Goal: Task Accomplishment & Management: Manage account settings

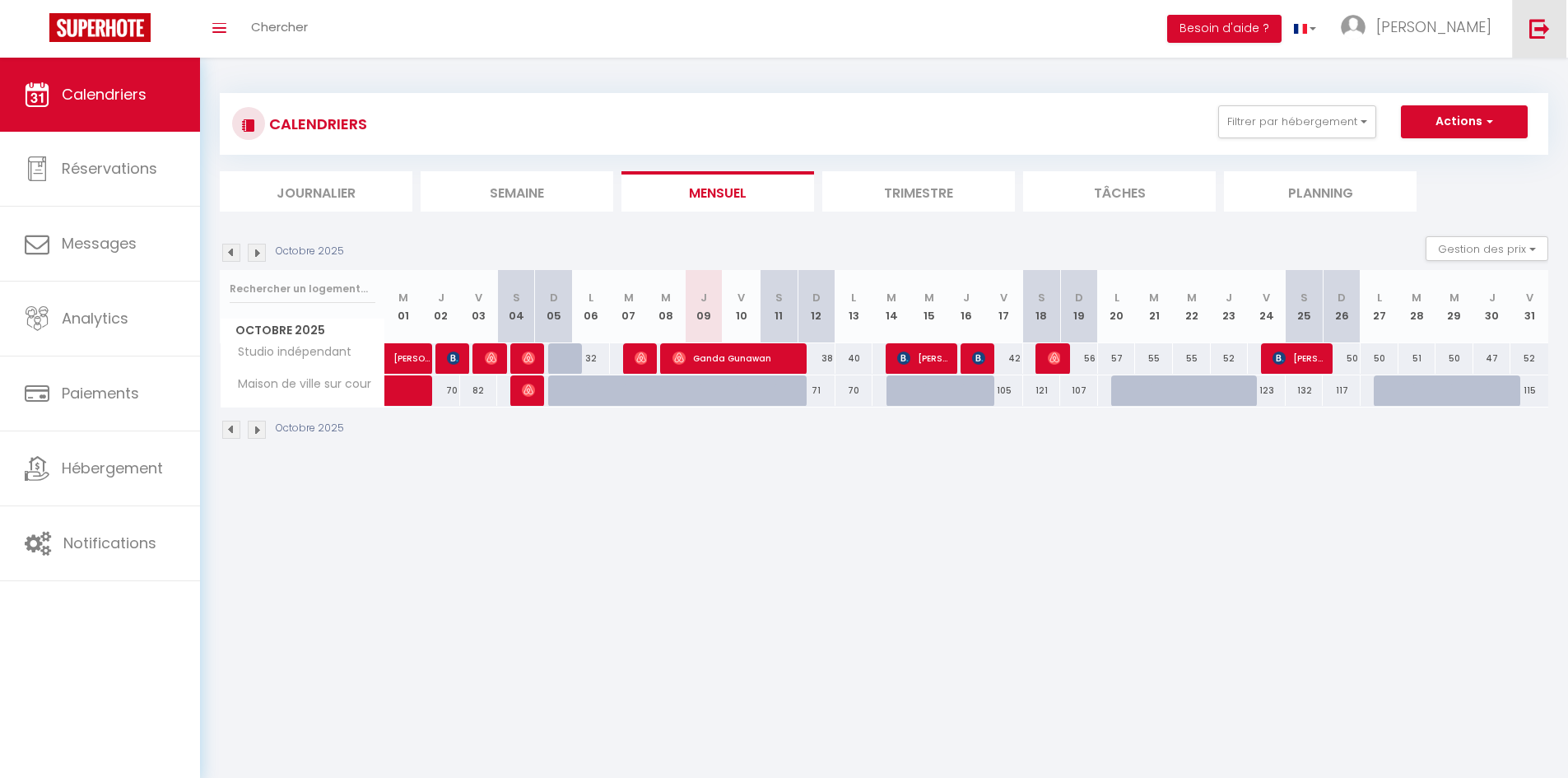
drag, startPoint x: 1552, startPoint y: 20, endPoint x: 1517, endPoint y: 108, distance: 94.7
click at [1552, 20] on link at bounding box center [1539, 28] width 55 height 58
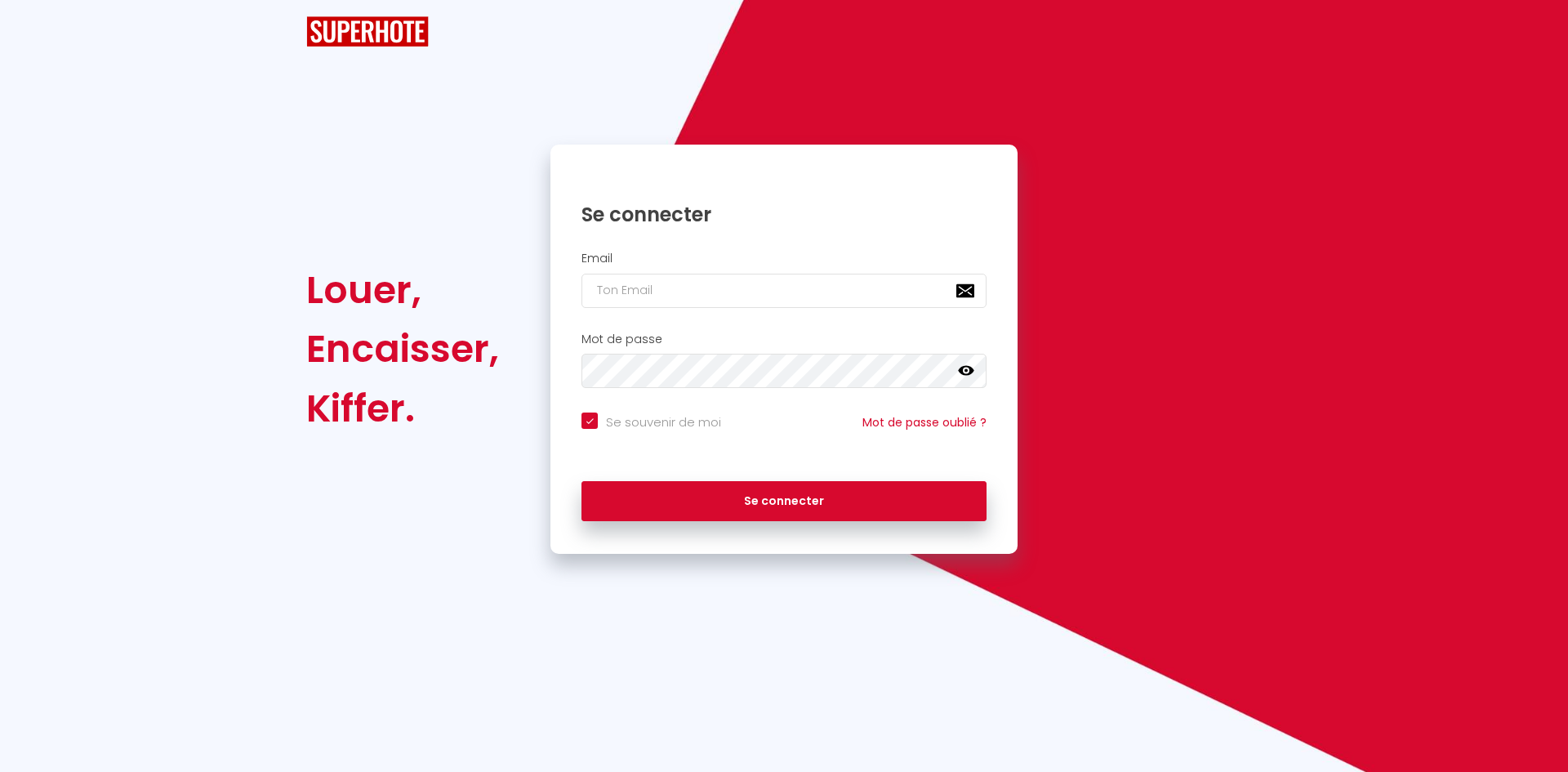
checkbox input "true"
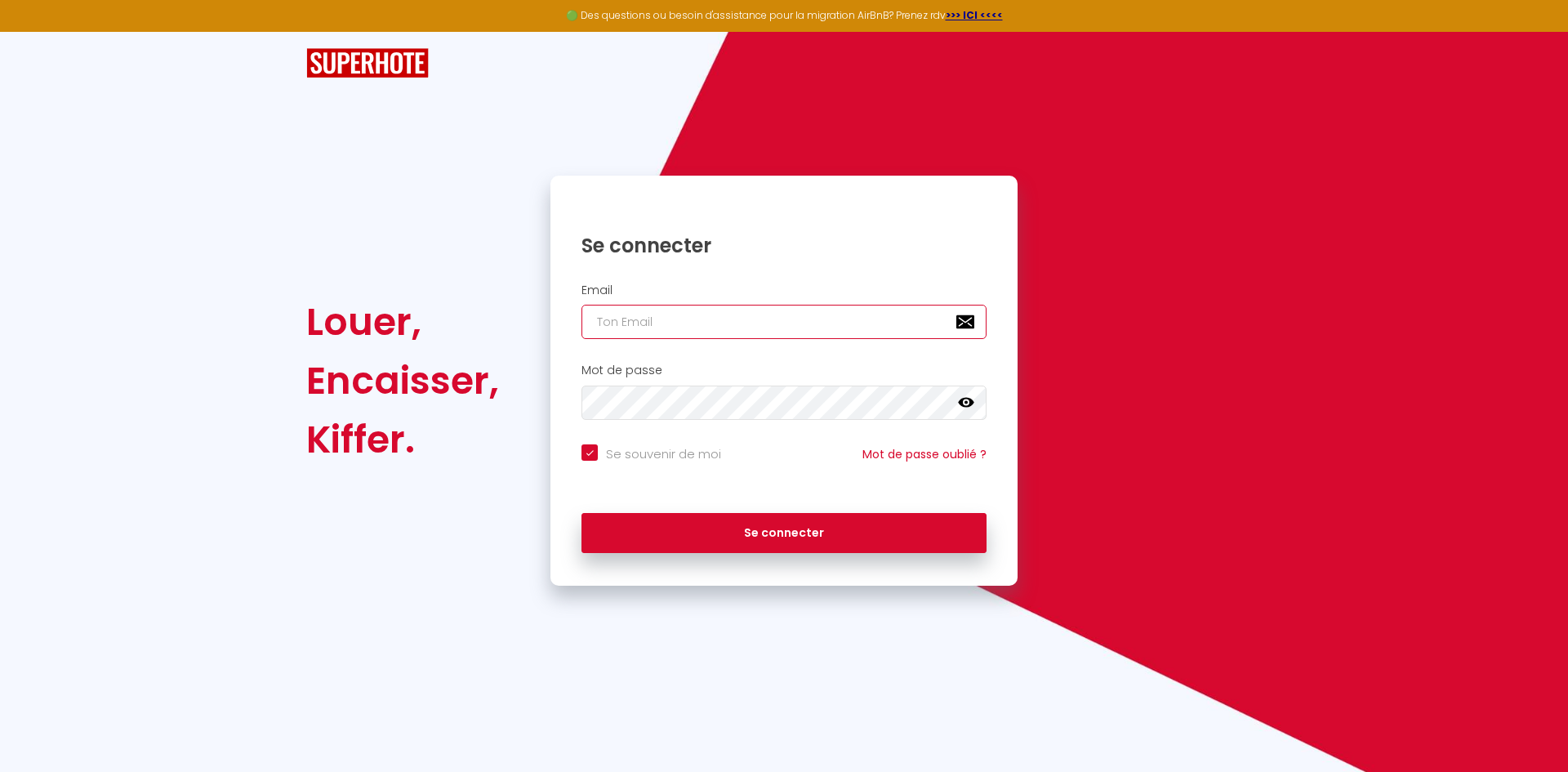
type input "[EMAIL_ADDRESS][DOMAIN_NAME]"
checkbox input "true"
click at [685, 324] on input "[EMAIL_ADDRESS][DOMAIN_NAME]" at bounding box center [784, 322] width 405 height 34
paste input "lemasdangelin"
type input "[EMAIL_ADDRESS][DOMAIN_NAME]"
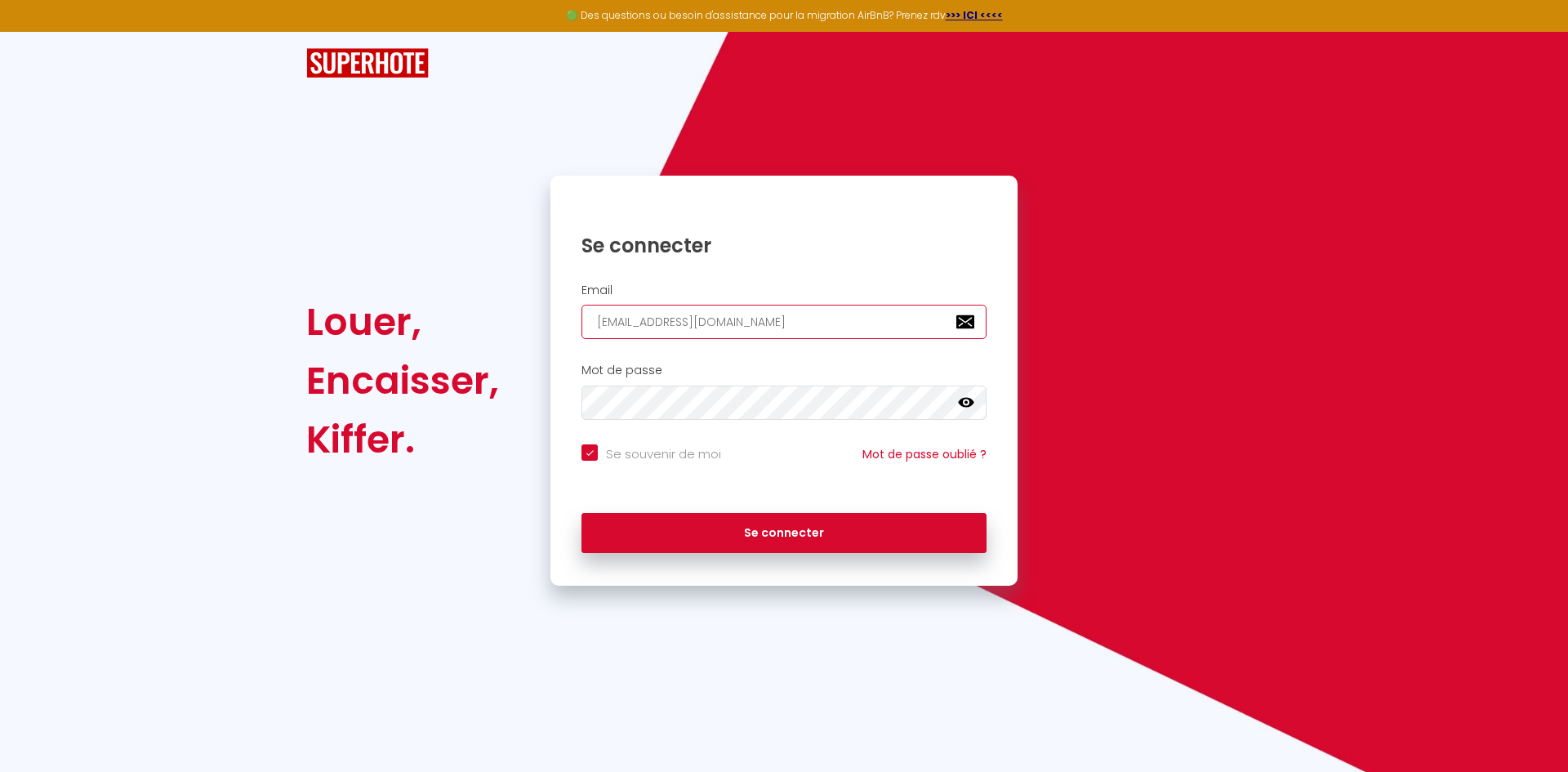
checkbox input "true"
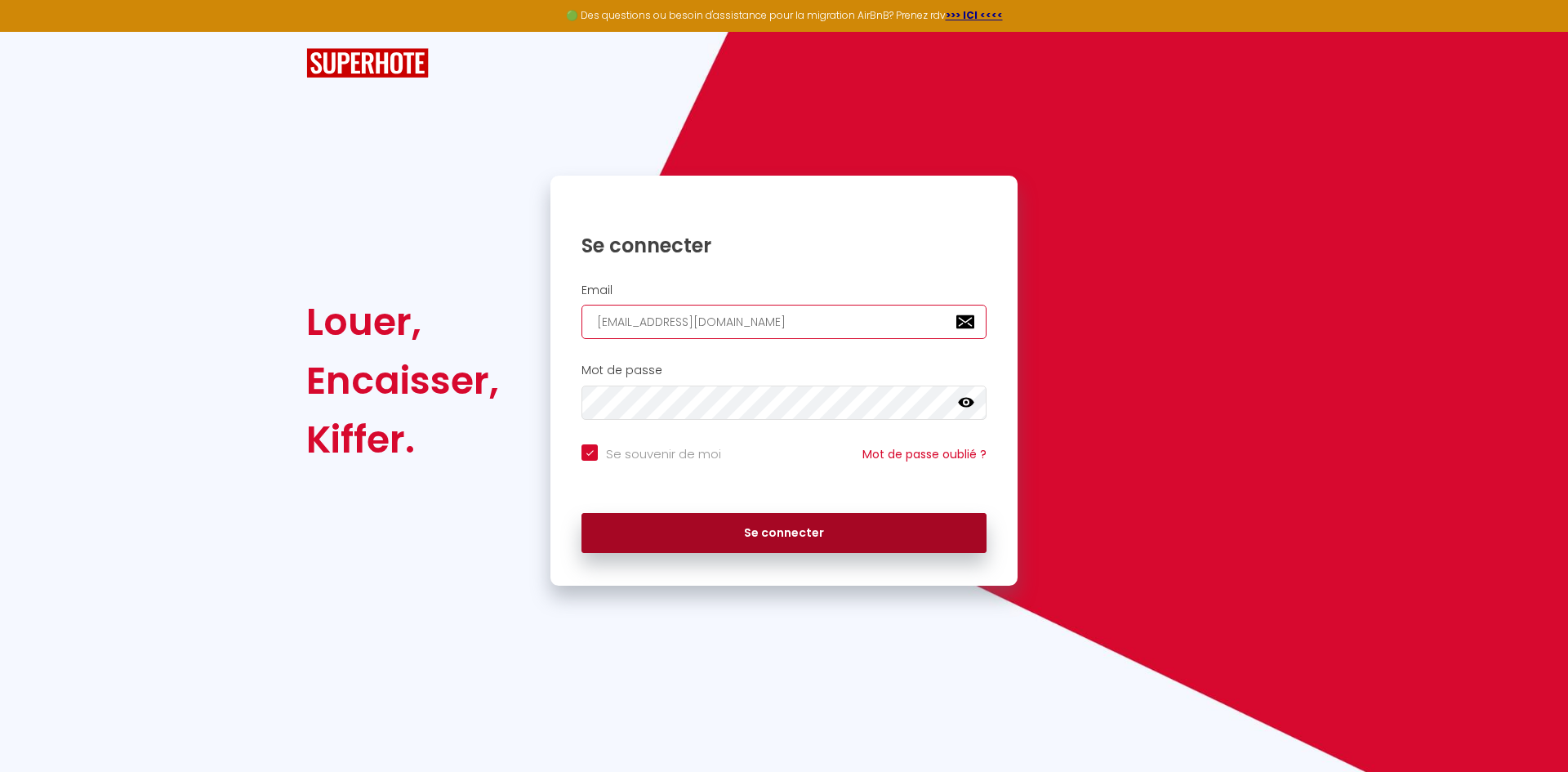
type input "[EMAIL_ADDRESS][DOMAIN_NAME]"
click at [655, 534] on button "Se connecter" at bounding box center [784, 534] width 405 height 41
checkbox input "true"
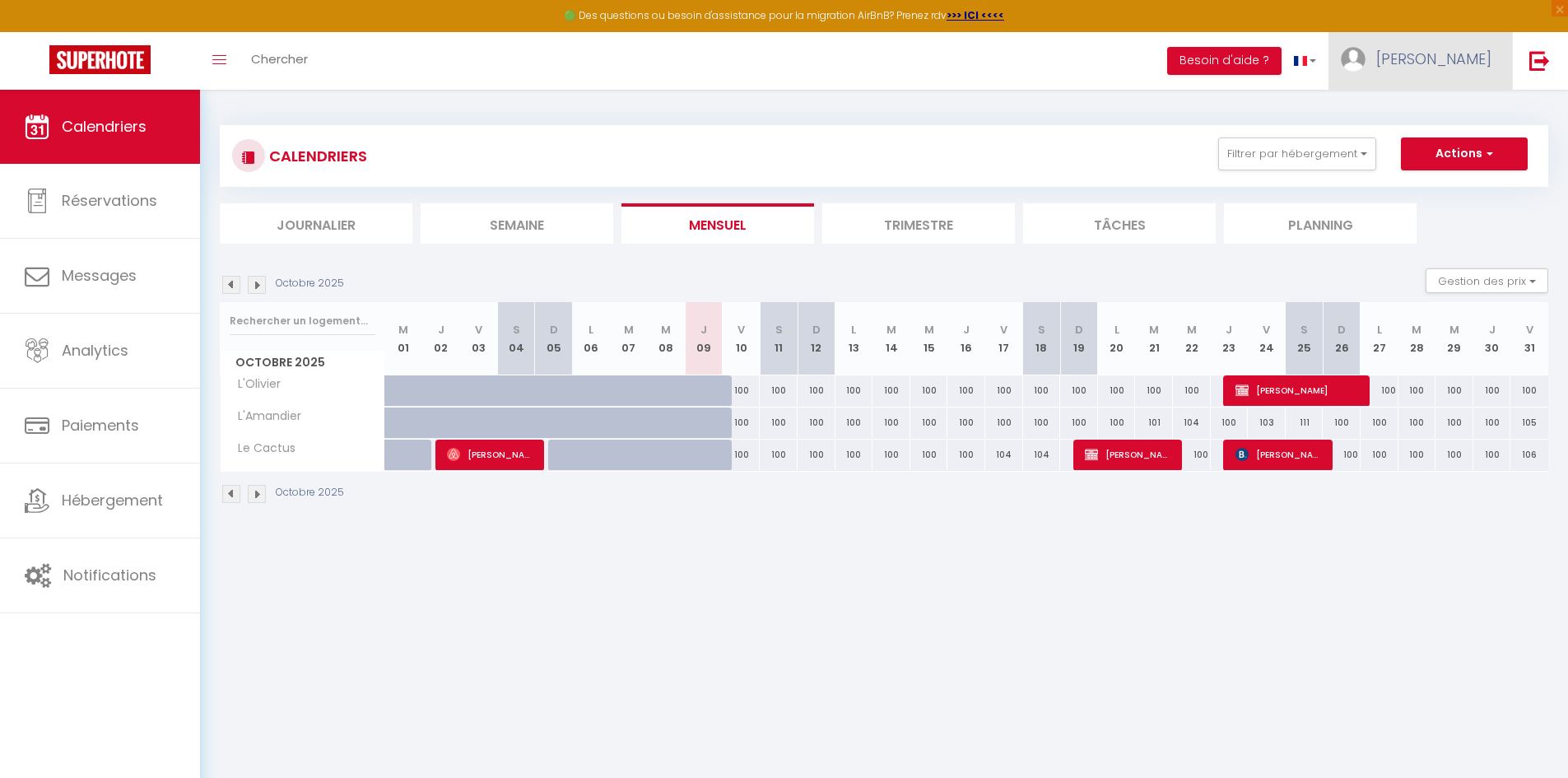
click at [1454, 59] on span "[PERSON_NAME]" at bounding box center [1433, 59] width 115 height 20
click at [1431, 118] on link "Paramètres" at bounding box center [1446, 114] width 122 height 28
select select "28"
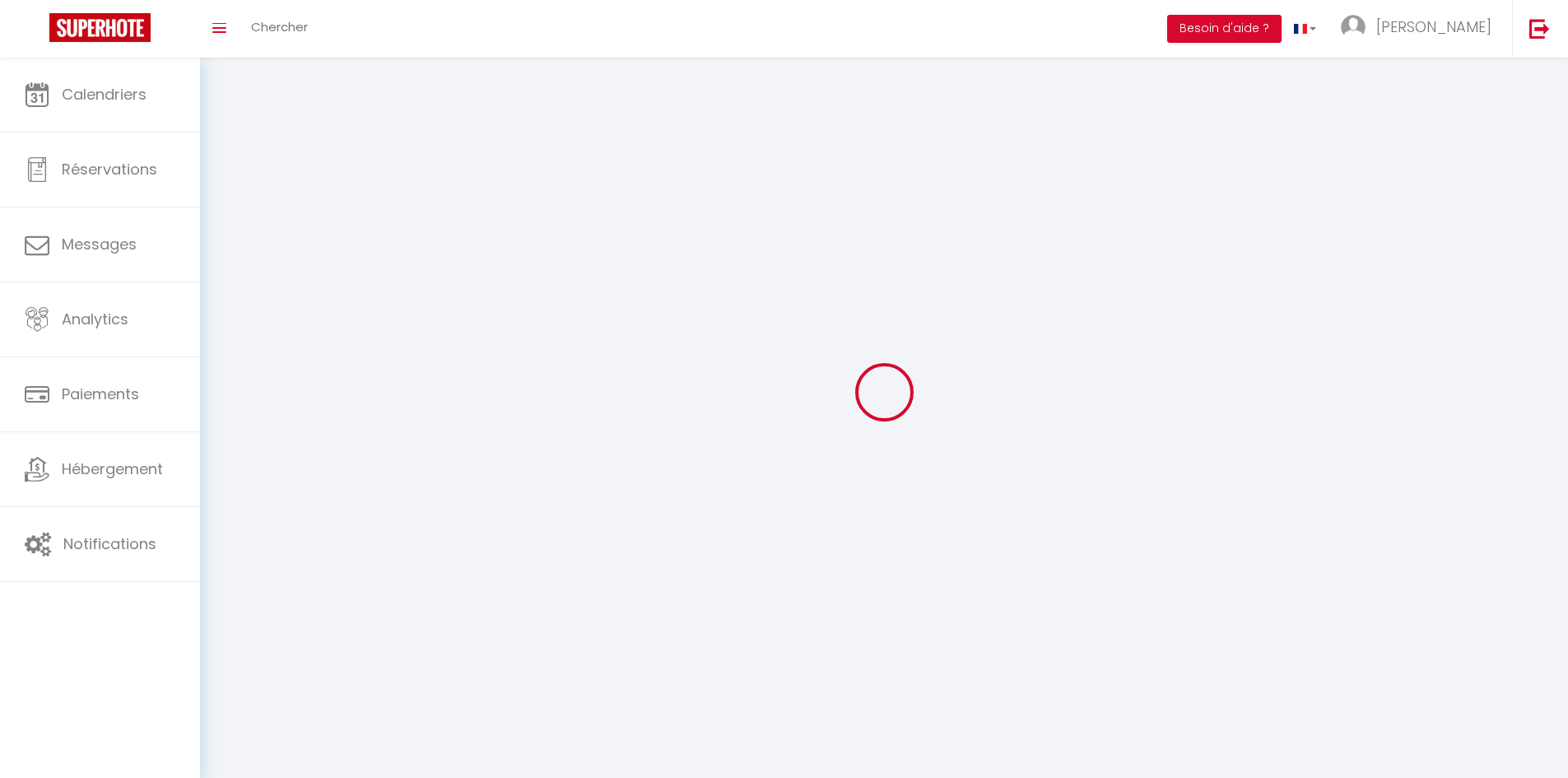
type input "gBD19ONN39XnM6rInTRrhxAph"
type input "xlDwsGwkYMrKxFp1mMvX1bVnp"
type input "[URL][DOMAIN_NAME]"
select select "fr"
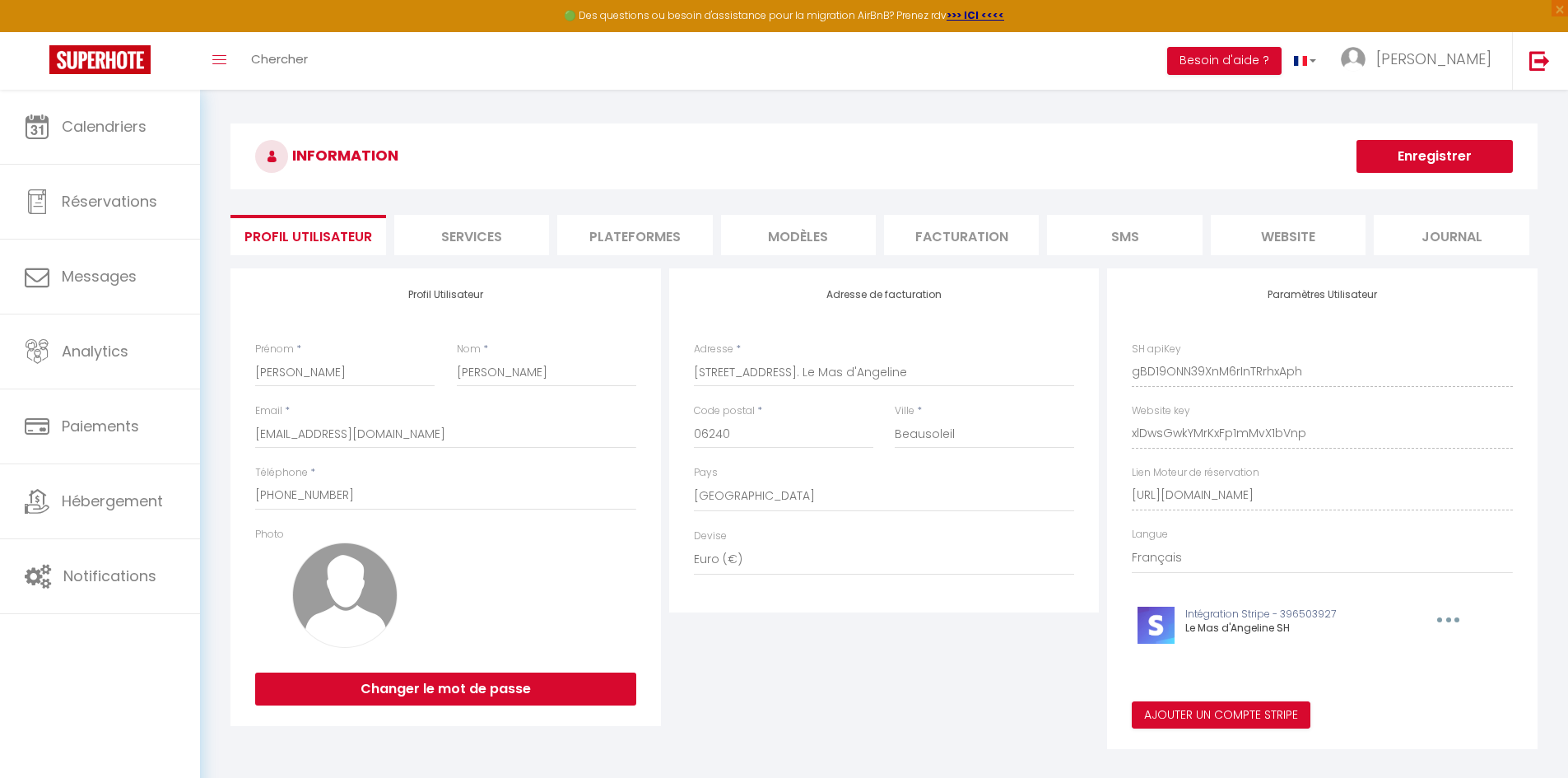
click at [1014, 465] on div "Profil Utilisateur Prénom * [PERSON_NAME] * [PERSON_NAME] * [EMAIL_ADDRESS][DOM…" at bounding box center [884, 509] width 1315 height 481
click at [1524, 67] on link at bounding box center [1539, 61] width 55 height 58
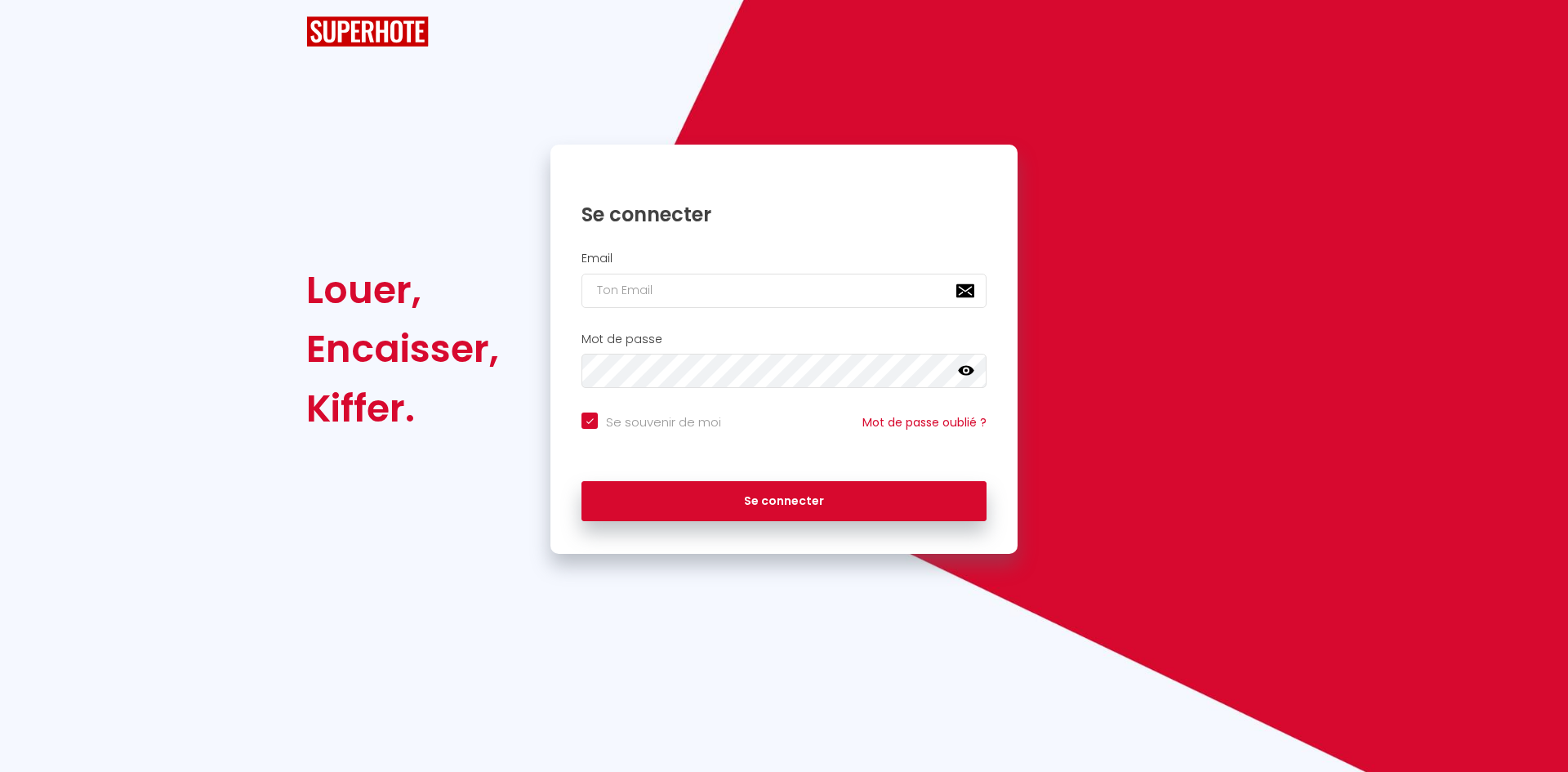
checkbox input "true"
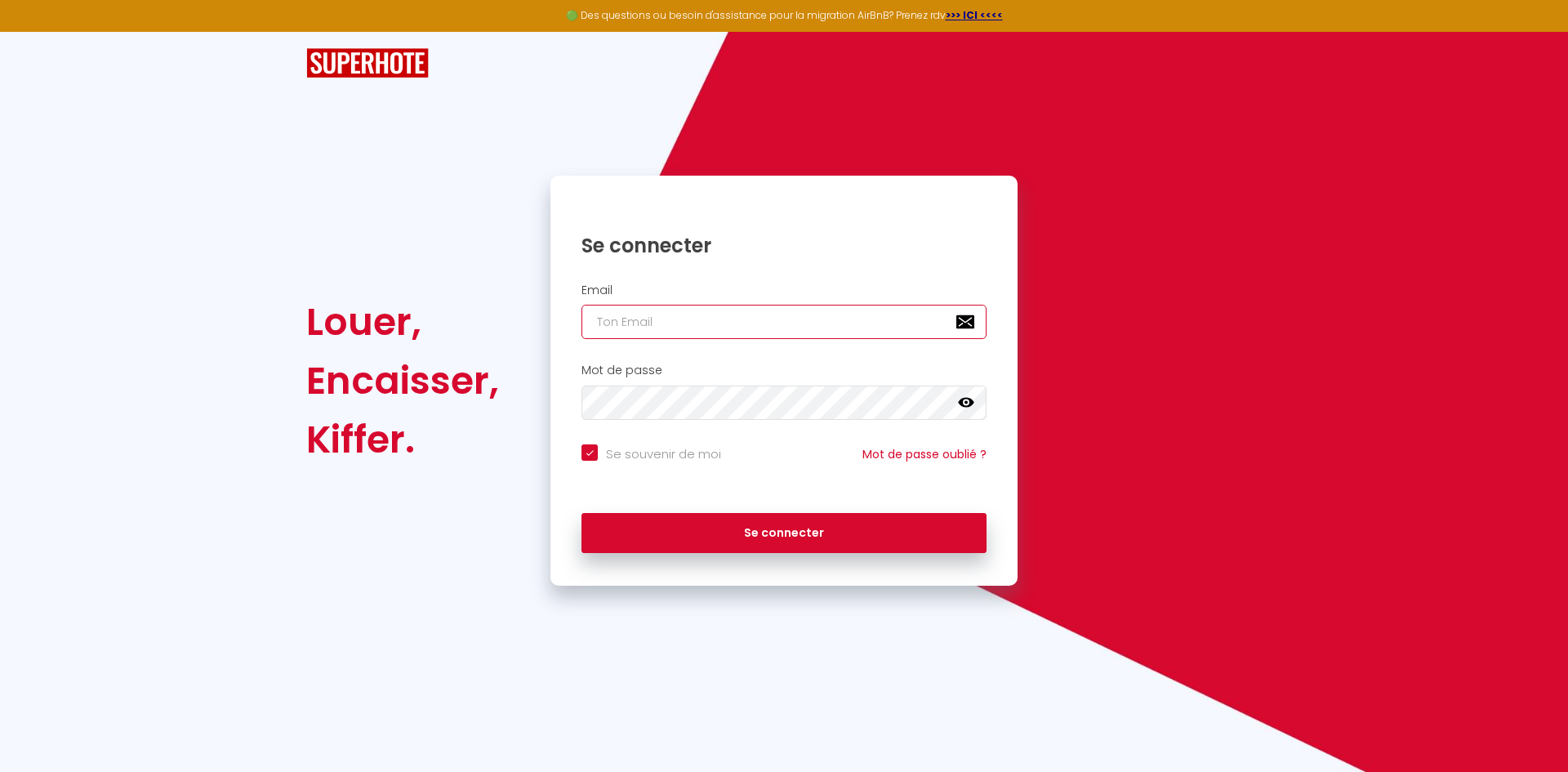
type input "[EMAIL_ADDRESS][DOMAIN_NAME]"
checkbox input "true"
drag, startPoint x: 781, startPoint y: 315, endPoint x: 384, endPoint y: 309, distance: 397.0
click at [362, 310] on div "Louer, Encaisser, [PERSON_NAME]. Se connecter Email [EMAIL_ADDRESS][DOMAIN_NAME…" at bounding box center [784, 380] width 977 height 410
paste input "[PERSON_NAME].pierrat4"
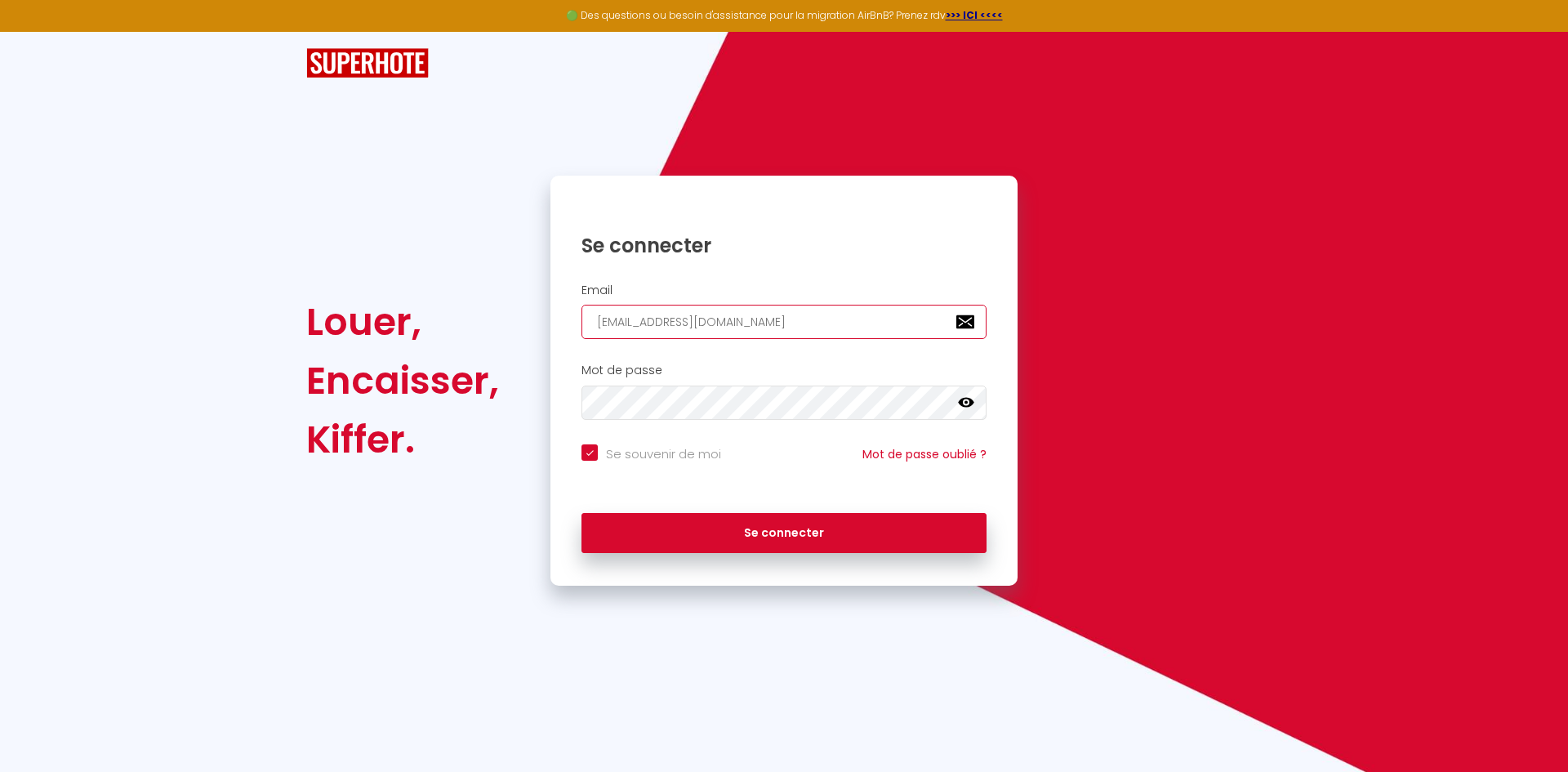
type input "[PERSON_NAME][EMAIL_ADDRESS][DOMAIN_NAME]"
checkbox input "true"
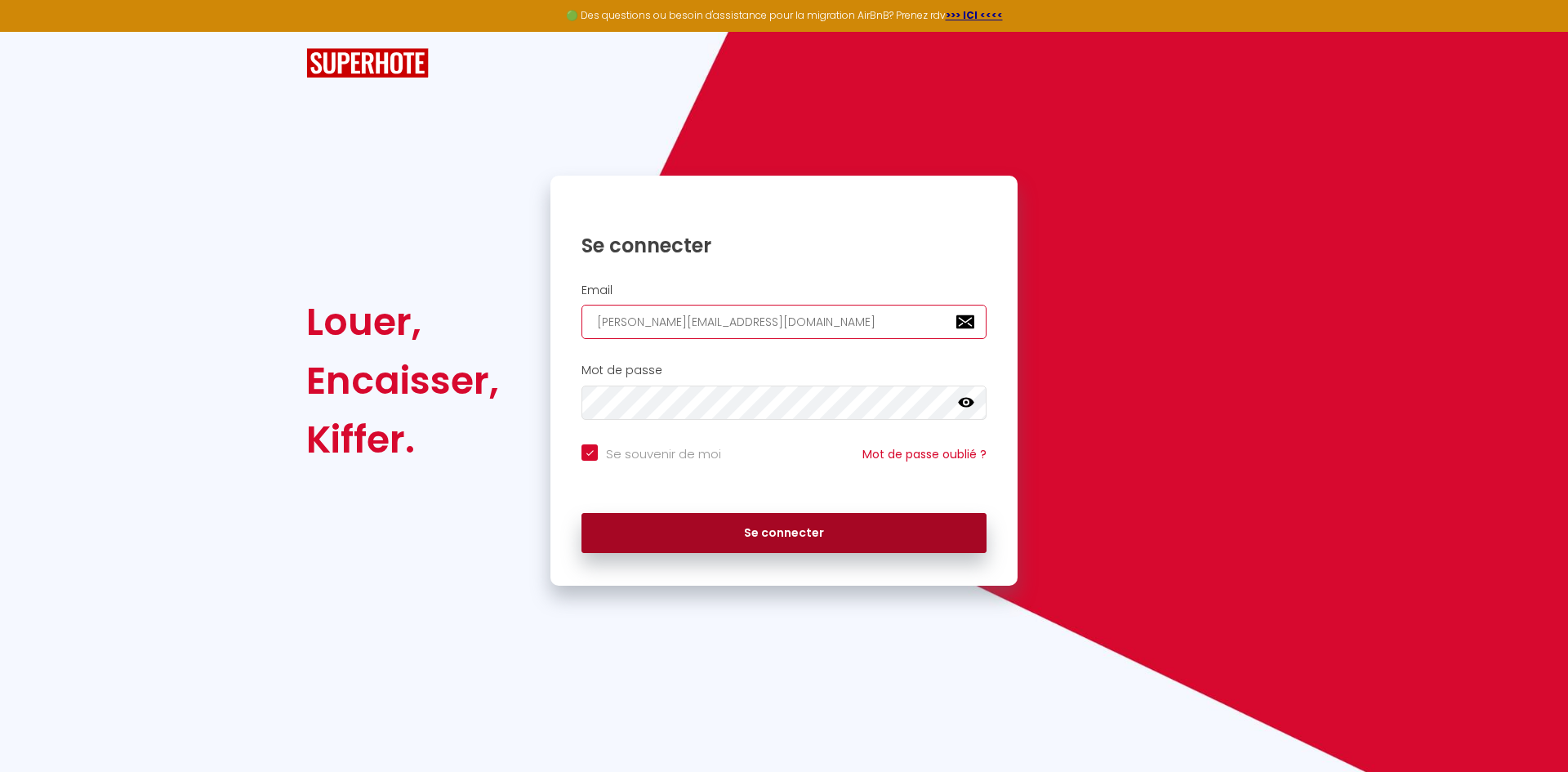
type input "[PERSON_NAME][EMAIL_ADDRESS][DOMAIN_NAME]"
click at [772, 527] on button "Se connecter" at bounding box center [784, 534] width 405 height 41
checkbox input "true"
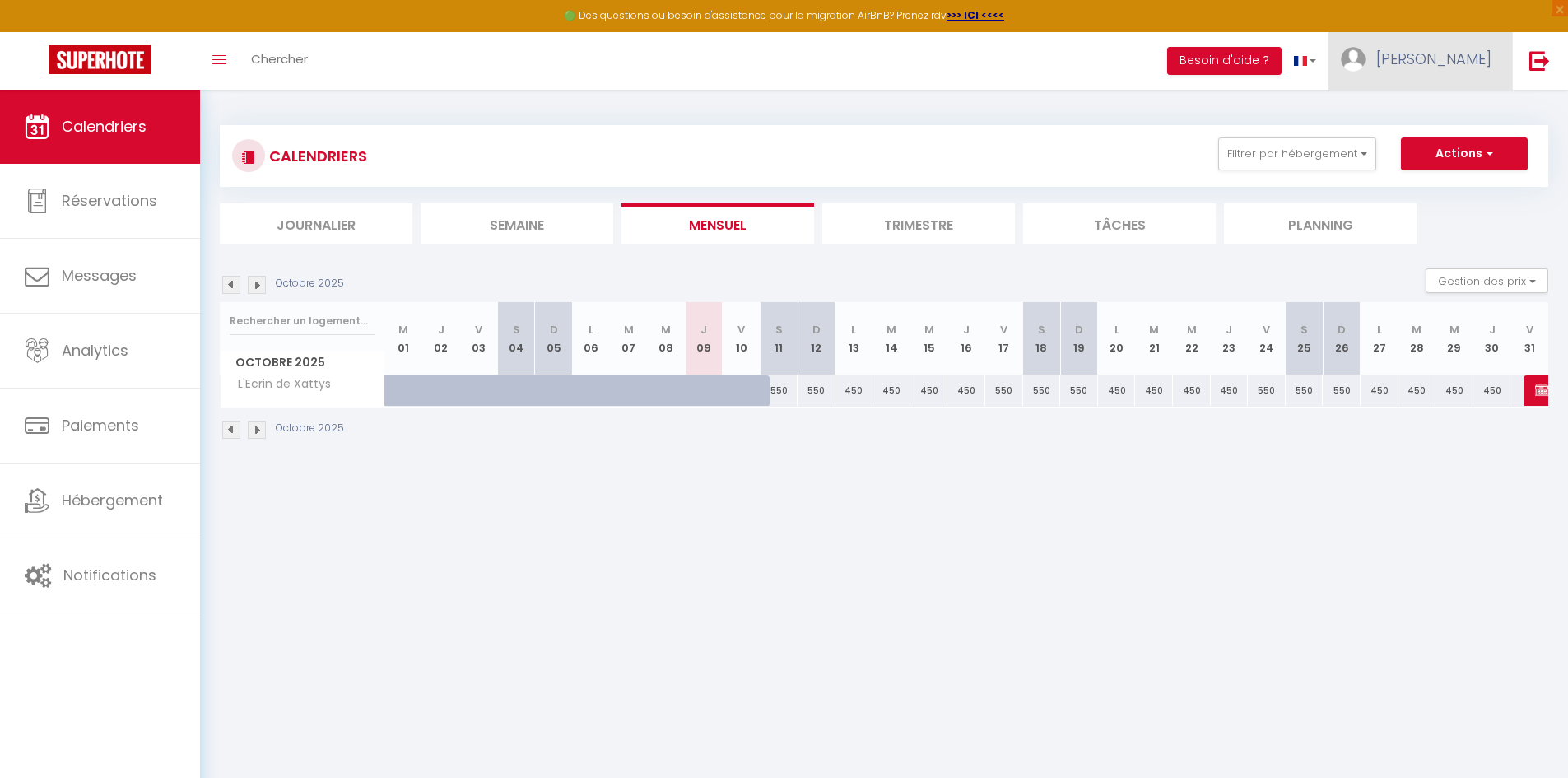
click at [1457, 53] on span "[PERSON_NAME]" at bounding box center [1433, 59] width 115 height 20
click at [1449, 119] on link "Paramètres" at bounding box center [1446, 114] width 122 height 28
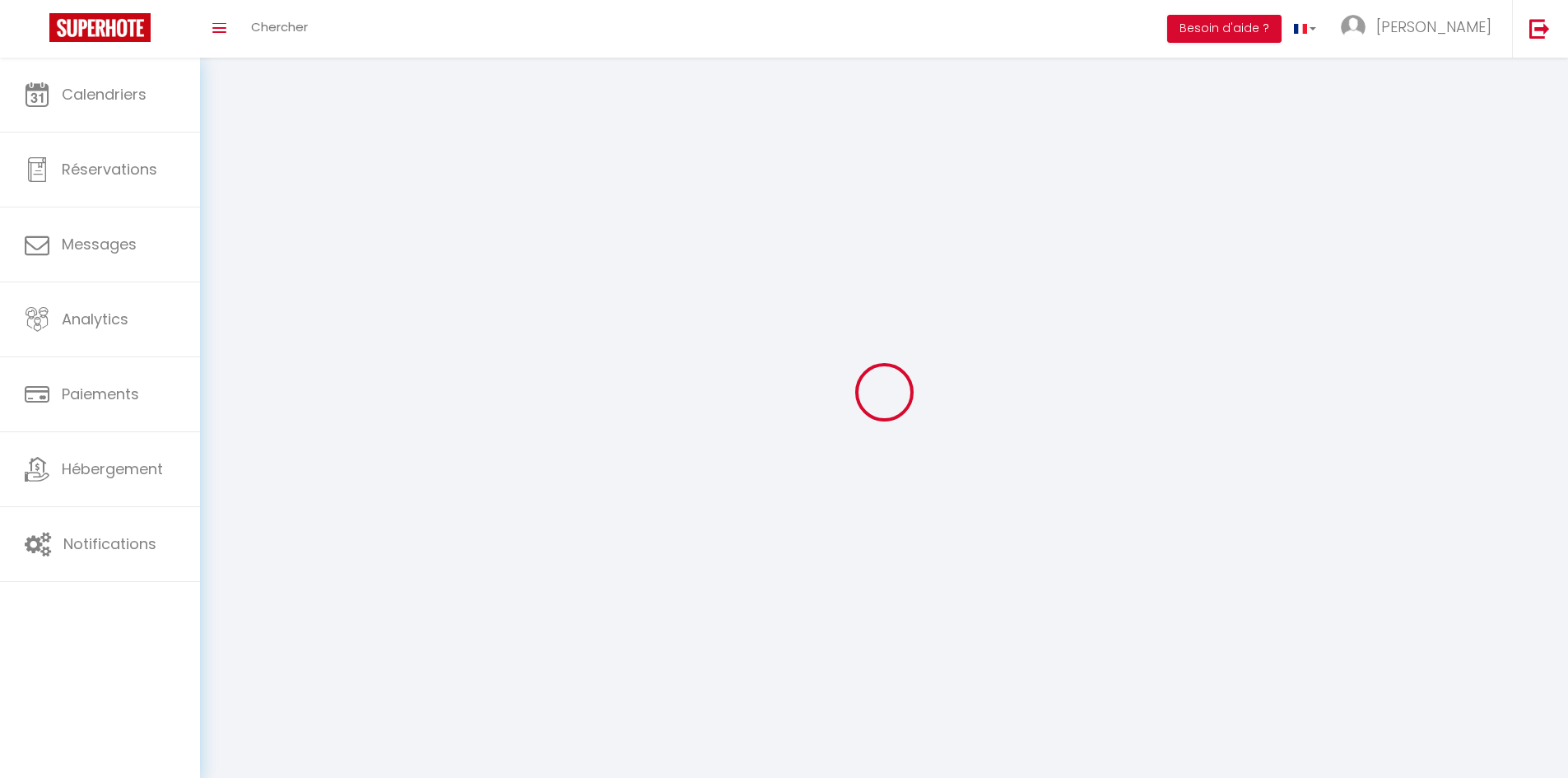
select select
type input "[PERSON_NAME]"
type input "MARQUET"
type input "[PHONE_NUMBER]"
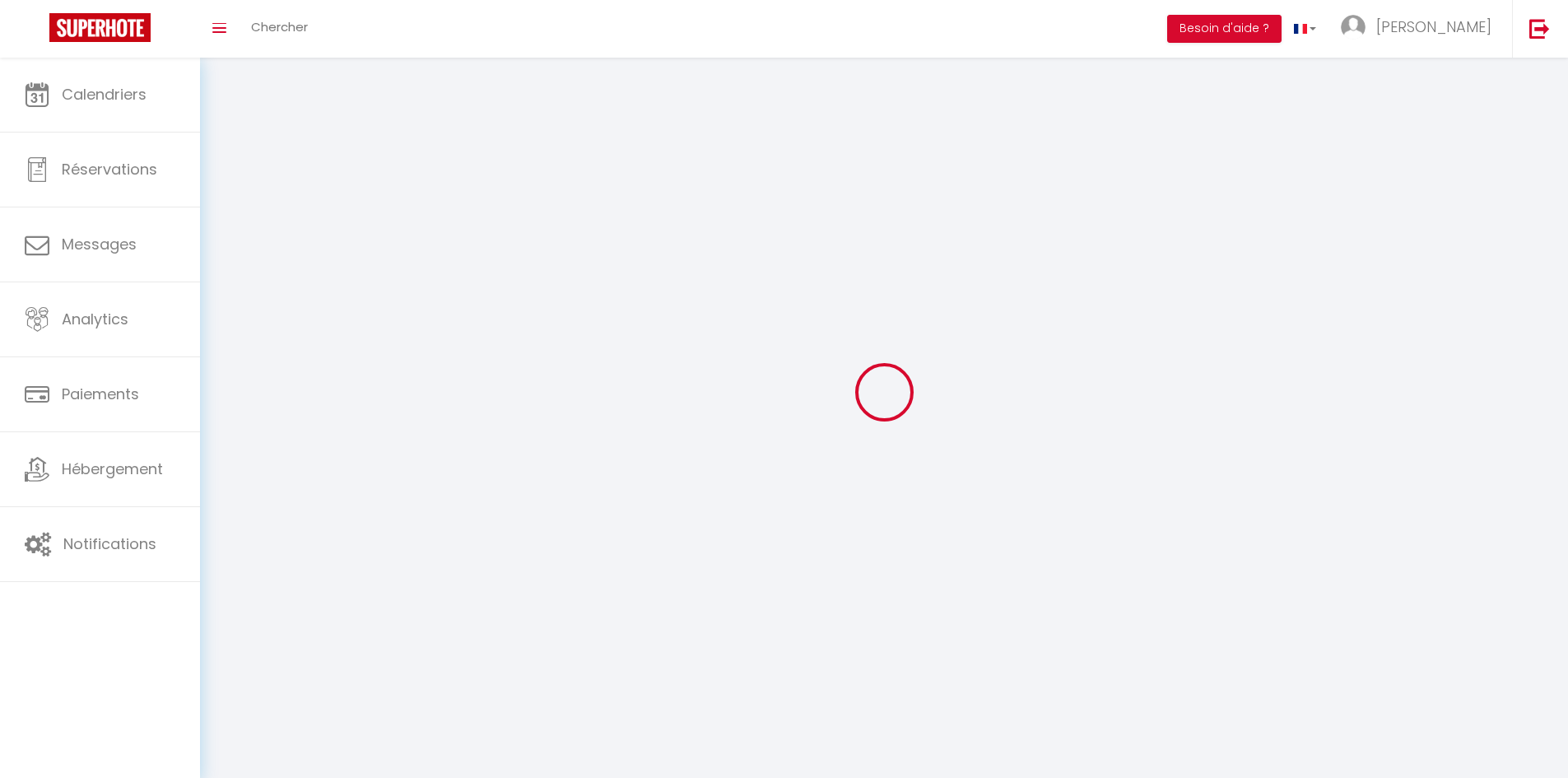
type input "[STREET_ADDRESS]"
type input "57100"
type input "[GEOGRAPHIC_DATA]"
type input "KPwthAspWwbPyye9AGGfhaCfA"
type input "OxB6zPIVx51GJOJc71ebCZIKl"
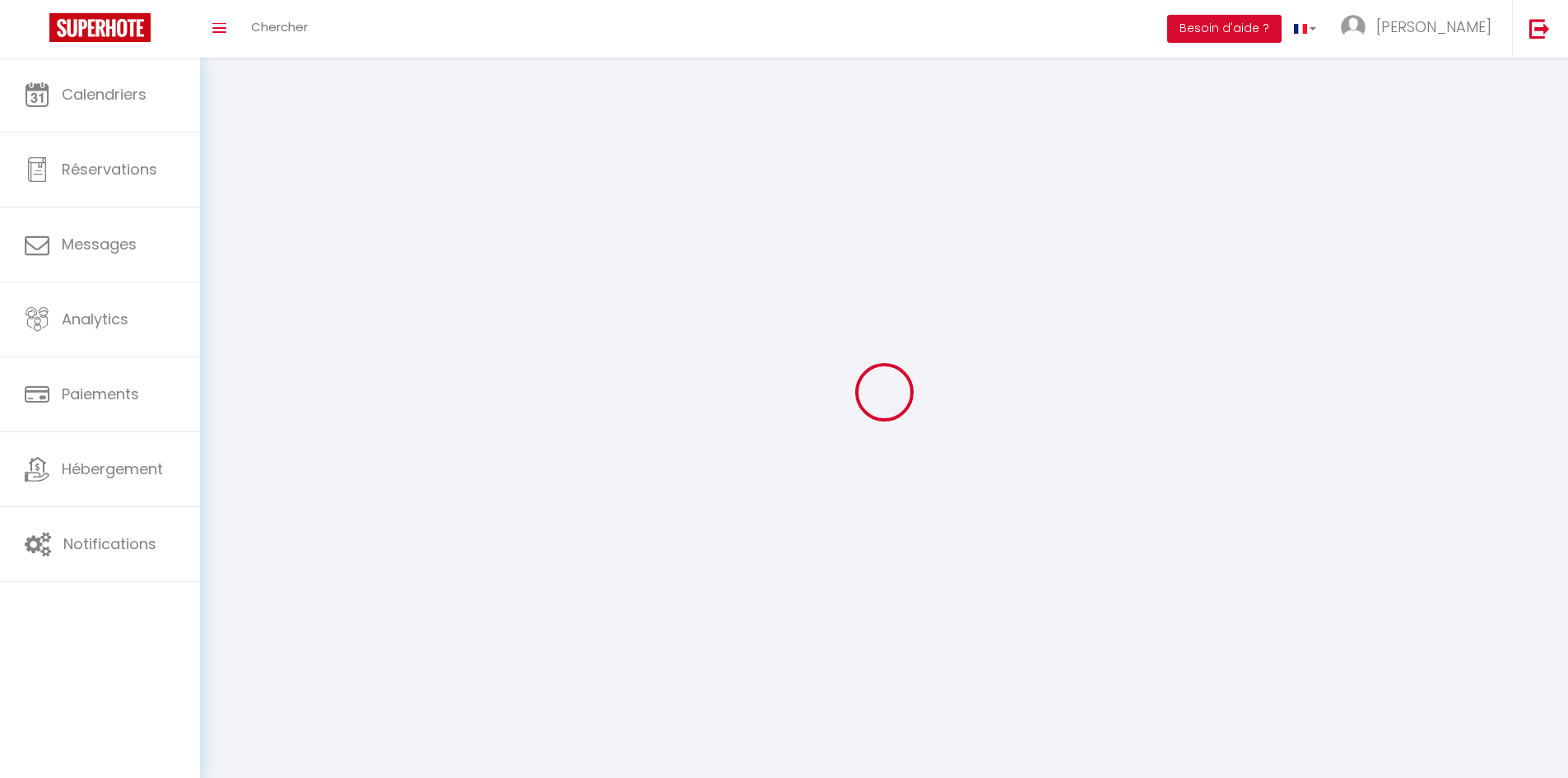
type input "[URL][DOMAIN_NAME]"
select select "28"
select select "fr"
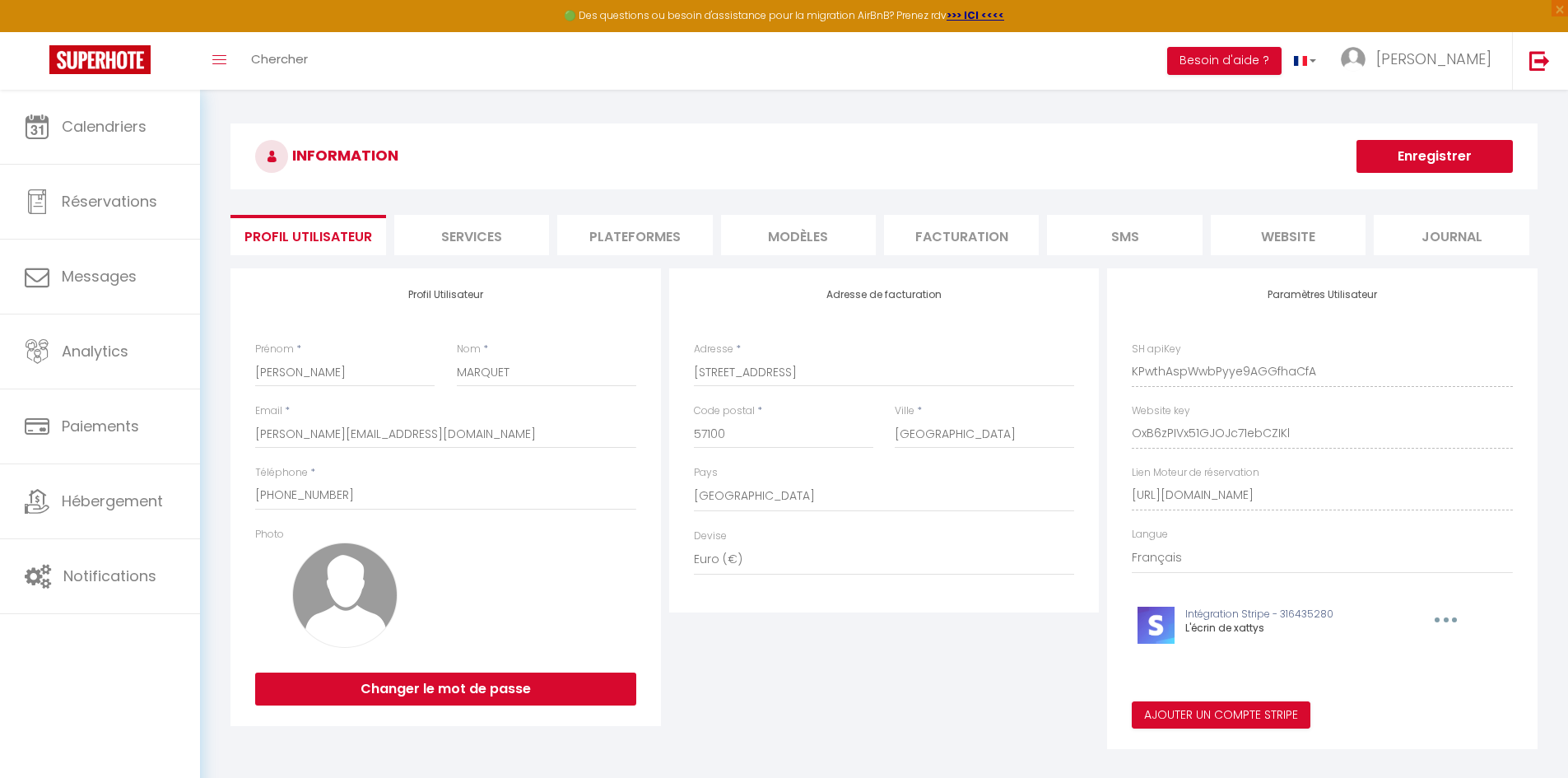
click at [1009, 441] on div "Profil Utilisateur Prénom * [PERSON_NAME] * [PERSON_NAME] Email * [PERSON_NAME]…" at bounding box center [884, 509] width 1315 height 481
